Goal: Navigation & Orientation: Find specific page/section

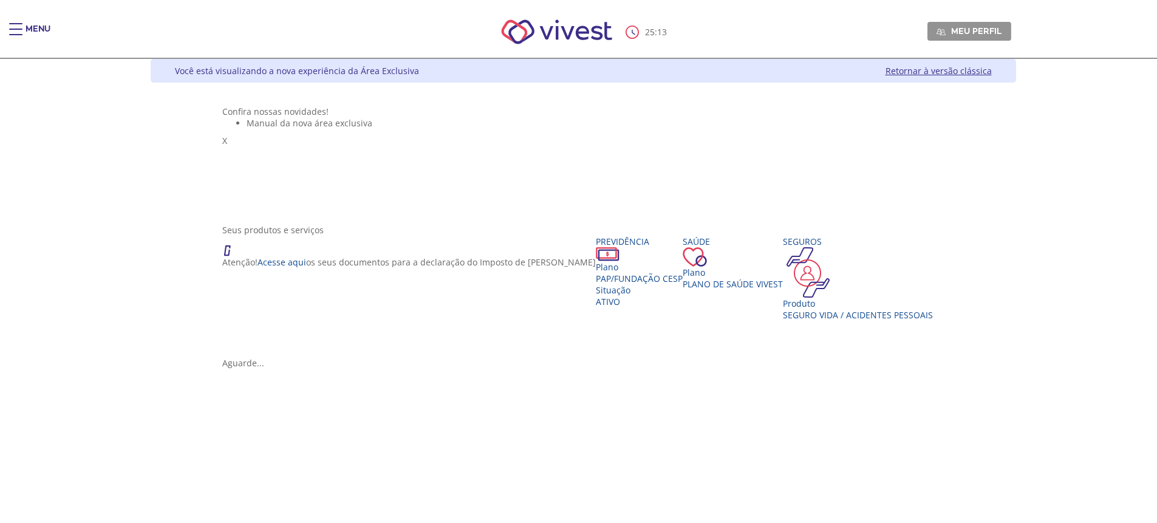
click at [703, 43] on div "25 : 13 Meu perfil Alterar Senha Sair" at bounding box center [579, 32] width 866 height 52
drag, startPoint x: 679, startPoint y: 33, endPoint x: 632, endPoint y: 29, distance: 47.0
click at [632, 29] on div "25 : 02 Meu perfil Alterar Senha Sair" at bounding box center [579, 32] width 866 height 52
click at [691, 63] on div "Você está visualizando a nova experiência da Área Exclusiva Retornar à versão c…" at bounding box center [584, 71] width 866 height 24
drag, startPoint x: 628, startPoint y: 28, endPoint x: 682, endPoint y: 32, distance: 54.2
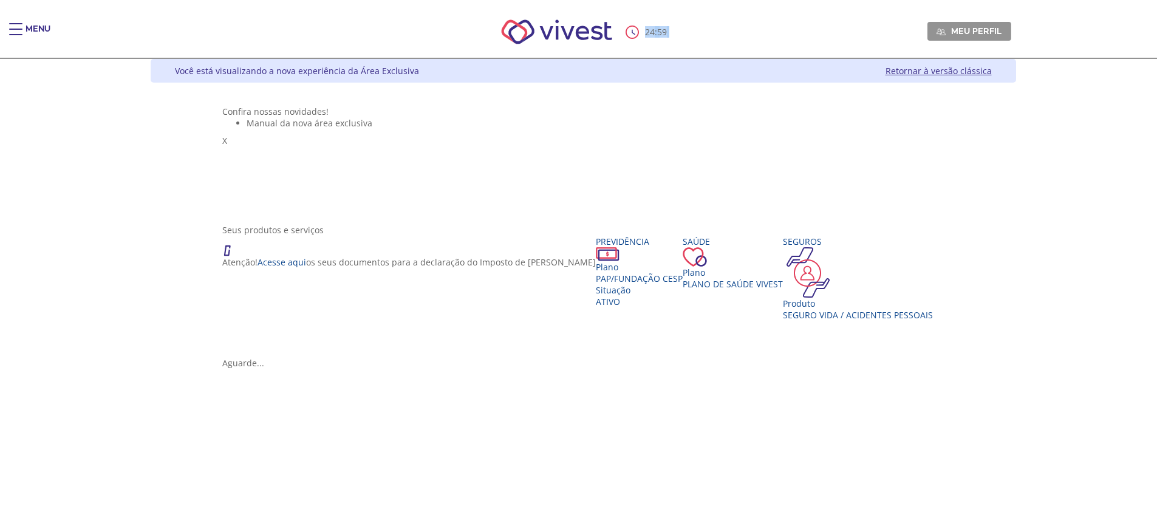
click at [682, 32] on div "24 : 59 Meu perfil Alterar Senha Sair" at bounding box center [579, 32] width 866 height 52
click at [730, 129] on ul "Manual da nova área exclusiva" at bounding box center [583, 123] width 722 height 12
click at [333, 293] on div "Seus produtos e serviços Atenção! Acesse aqui os seus documentos para a declara…" at bounding box center [583, 290] width 722 height 133
click at [596, 247] on div "Previdência" at bounding box center [639, 242] width 87 height 12
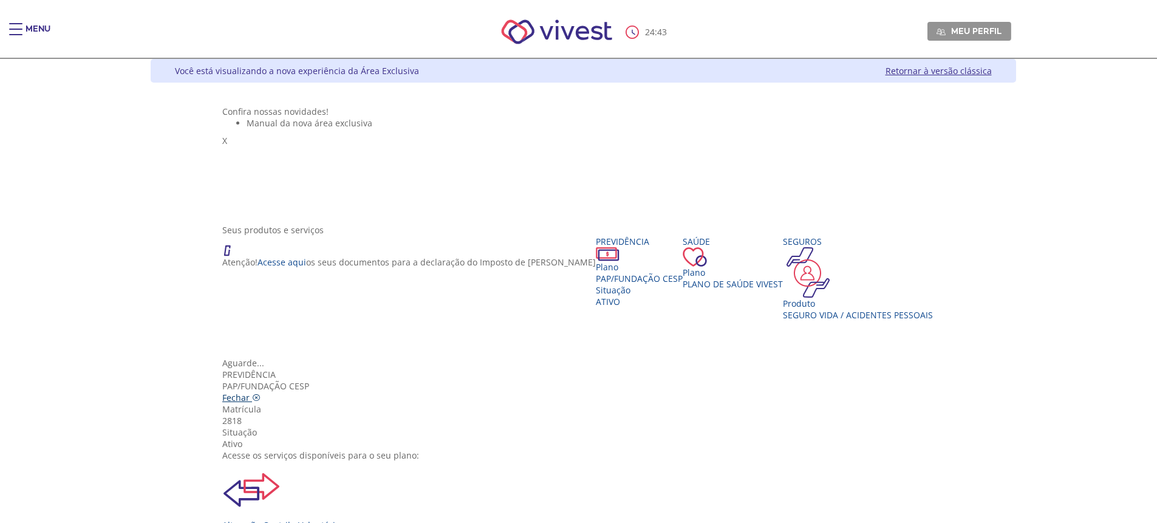
click at [250, 392] on span "Fechar" at bounding box center [235, 398] width 27 height 12
click at [992, 75] on link "Retornar à versão clássica" at bounding box center [939, 71] width 106 height 12
